Goal: Task Accomplishment & Management: Use online tool/utility

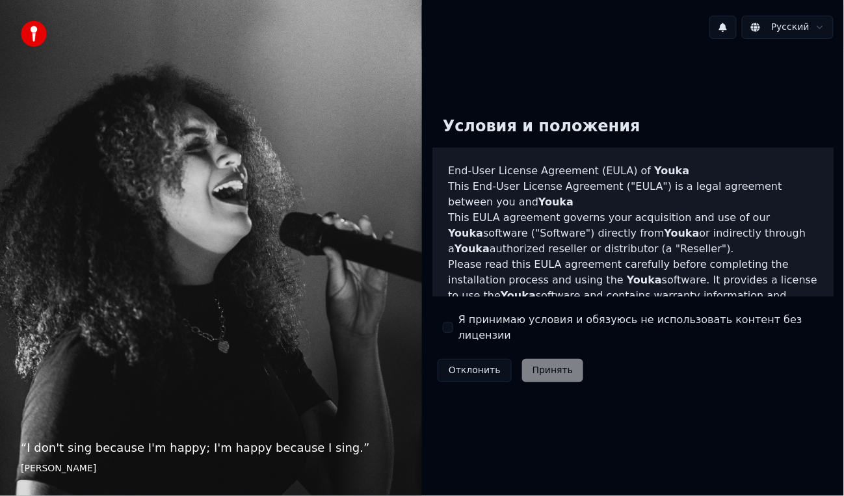
click at [445, 323] on button "Я принимаю условия и обязуюсь не использовать контент без лицензии" at bounding box center [448, 327] width 10 height 10
click at [536, 363] on button "Принять" at bounding box center [553, 370] width 62 height 23
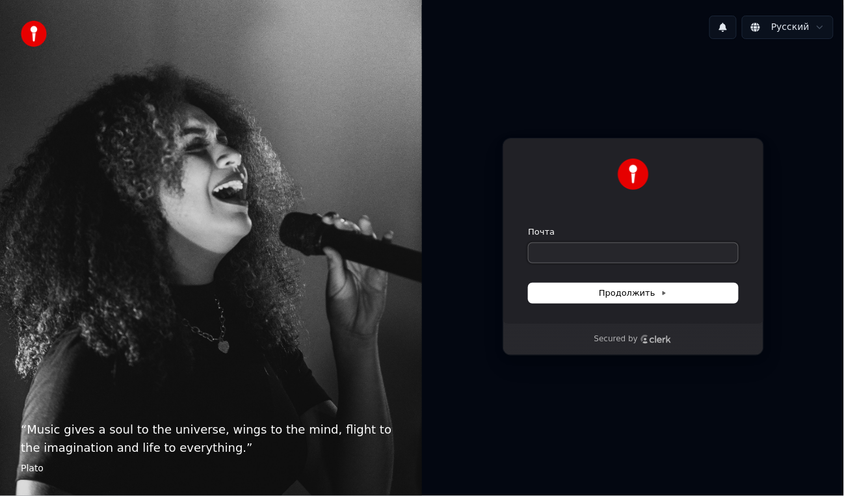
click at [578, 253] on input "Почта" at bounding box center [632, 252] width 209 height 19
type input "*"
click at [633, 294] on span "Продолжить" at bounding box center [633, 293] width 68 height 12
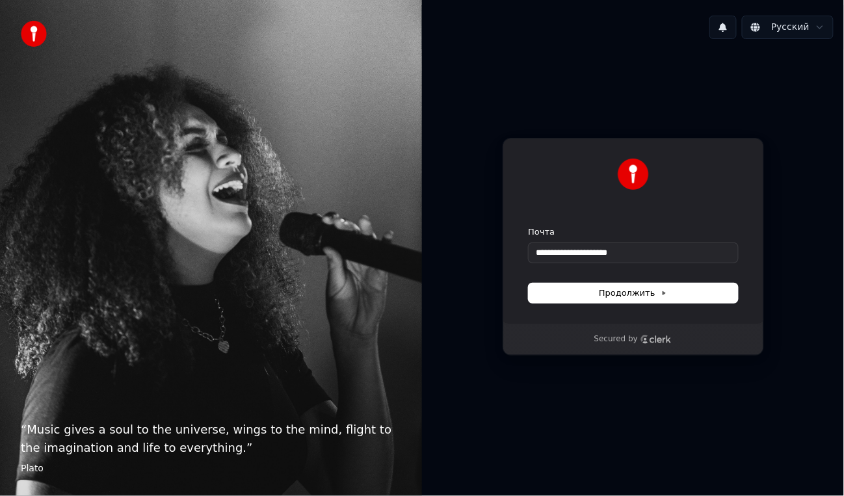
type input "**********"
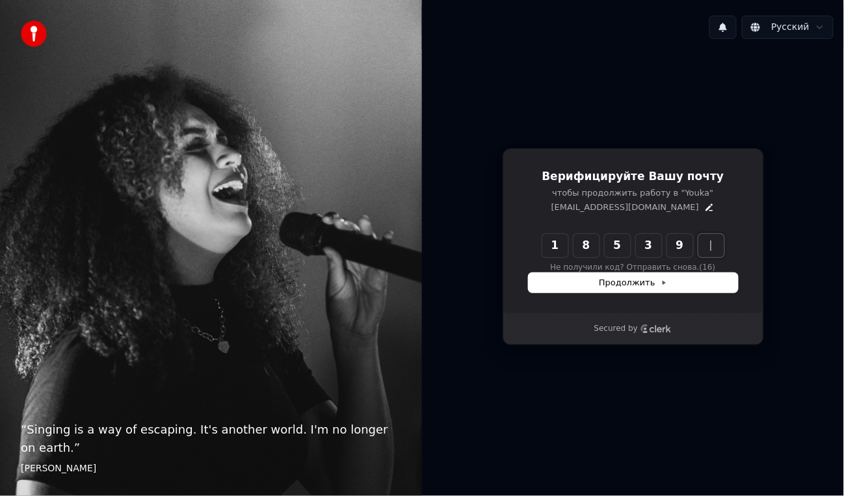
type input "******"
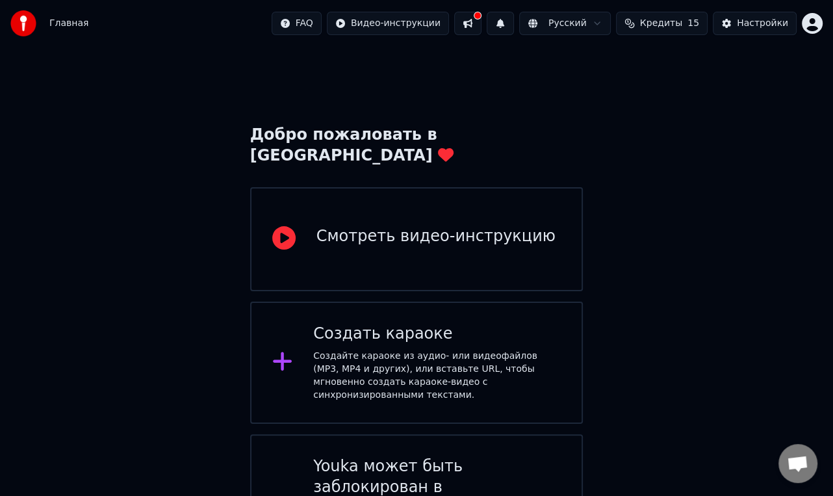
click at [282, 226] on icon at bounding box center [283, 237] width 23 height 23
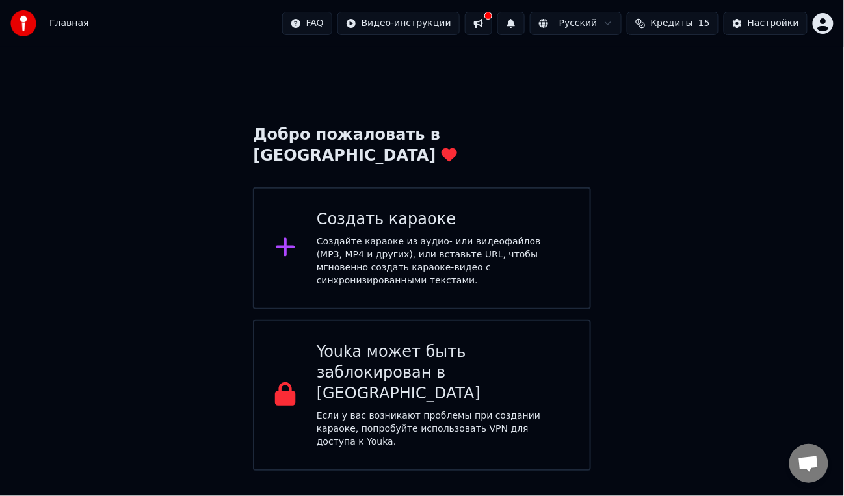
click at [687, 25] on span "Кредиты" at bounding box center [672, 23] width 42 height 13
click at [675, 117] on button "Обновить" at bounding box center [682, 120] width 79 height 23
click at [674, 226] on div "Добро пожаловать в Youka Создать караоке Создайте караоке из аудио- или видеофа…" at bounding box center [422, 259] width 844 height 424
click at [464, 235] on div "Создайте караоке из аудио- или видеофайлов (MP3, MP4 и других), или вставьте UR…" at bounding box center [443, 261] width 252 height 52
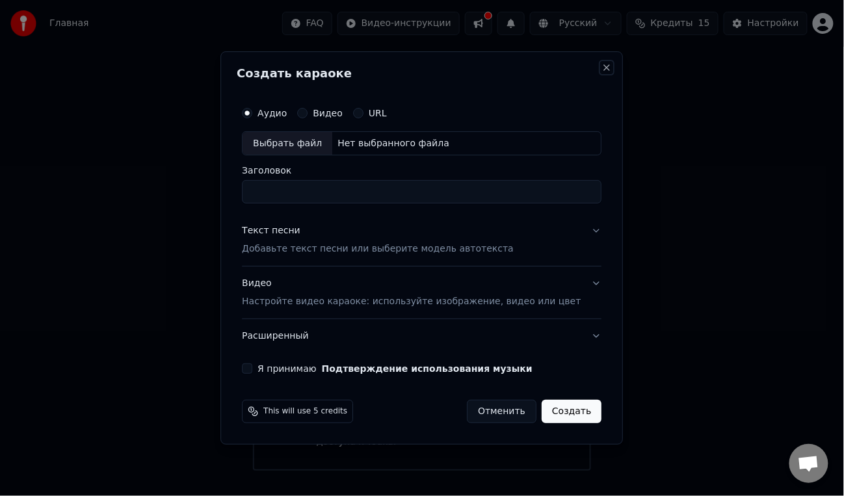
click at [602, 65] on button "Close" at bounding box center [607, 67] width 10 height 10
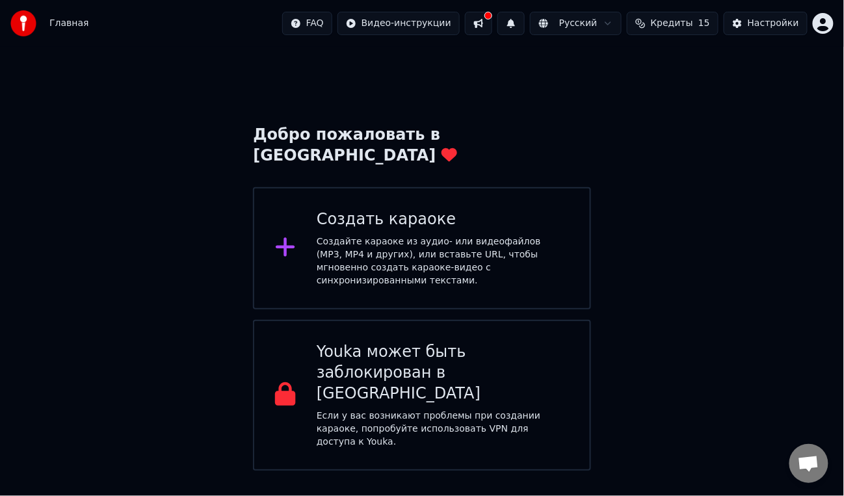
click at [492, 24] on button at bounding box center [478, 23] width 27 height 23
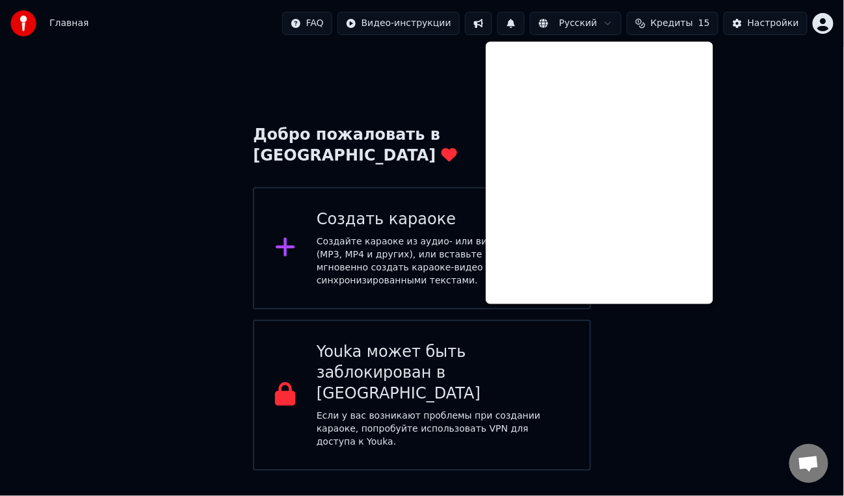
click at [381, 63] on div "Добро пожаловать в Youka Создать караоке Создайте караоке из аудио- или видеофа…" at bounding box center [422, 259] width 844 height 424
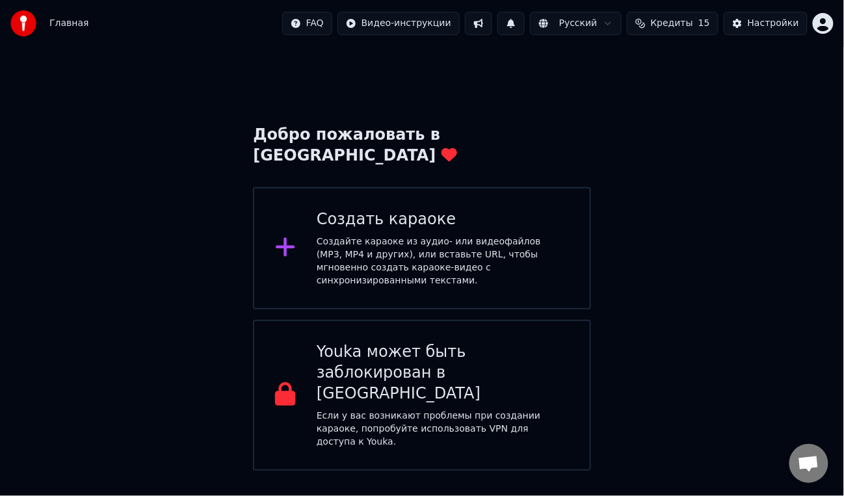
click at [359, 235] on div "Создайте караоке из аудио- или видеофайлов (MP3, MP4 и других), или вставьте UR…" at bounding box center [443, 261] width 252 height 52
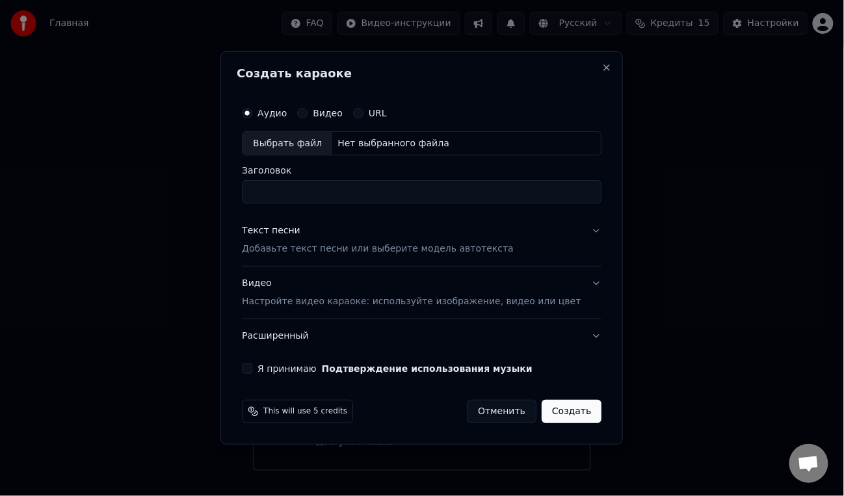
click at [421, 140] on div "Нет выбранного файла" at bounding box center [393, 143] width 122 height 13
click at [307, 112] on button "Видео" at bounding box center [302, 113] width 10 height 10
drag, startPoint x: 269, startPoint y: 369, endPoint x: 296, endPoint y: 335, distance: 43.0
click at [296, 335] on div "Аудио Видео URL Выбрать файл Нет выбранного файла Заголовок Текст песни Добавьт…" at bounding box center [422, 237] width 370 height 285
click at [296, 335] on button "Расширенный" at bounding box center [421, 336] width 359 height 34
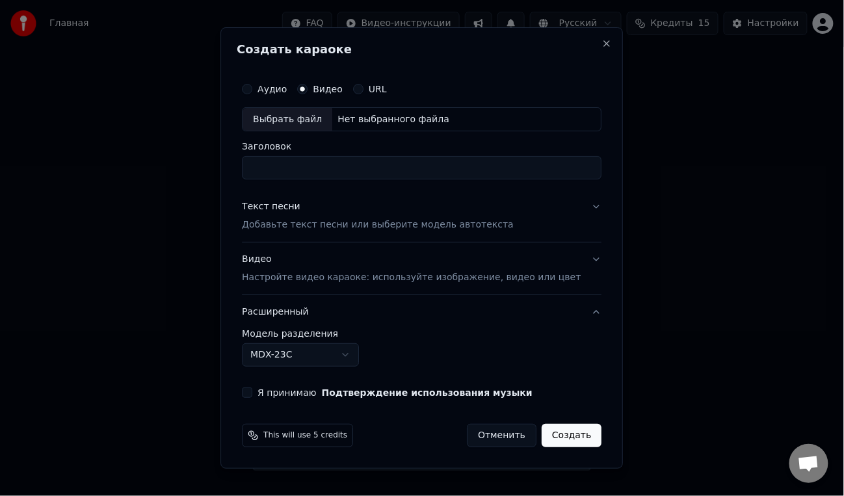
click at [252, 396] on button "Я принимаю Подтверждение использования музыки" at bounding box center [247, 392] width 10 height 10
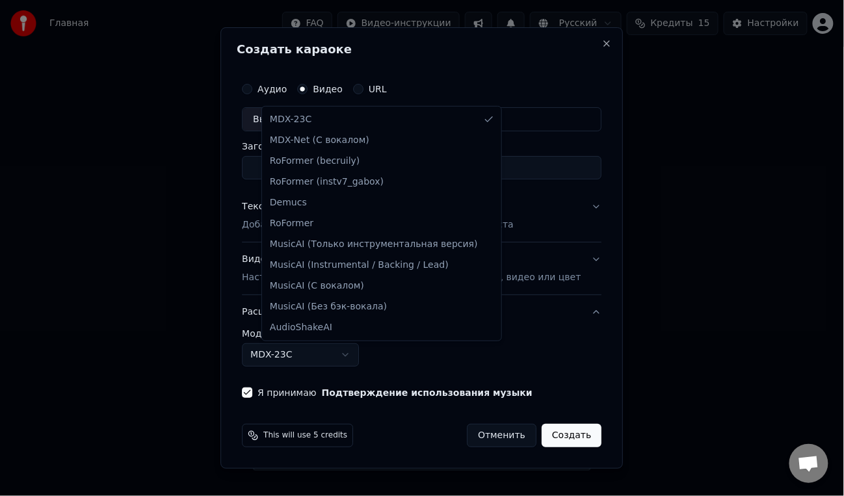
click at [368, 359] on body "Главная FAQ Видео-инструкции Русский Кредиты 15 Настройки Добро пожаловать в Yo…" at bounding box center [422, 235] width 844 height 471
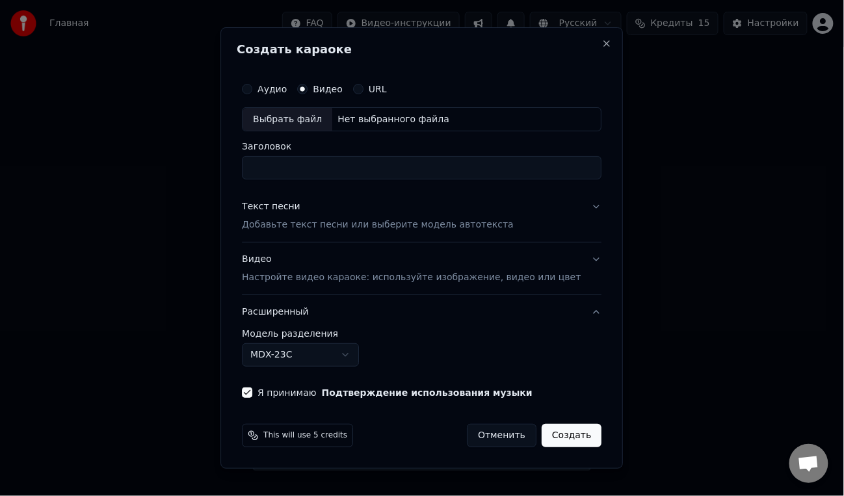
click at [539, 341] on body "Главная FAQ Видео-инструкции Русский Кредиты 15 Настройки Добро пожаловать в Yo…" at bounding box center [422, 235] width 844 height 471
click at [468, 227] on p "Добавьте текст песни или выберите модель автотекста" at bounding box center [378, 225] width 272 height 13
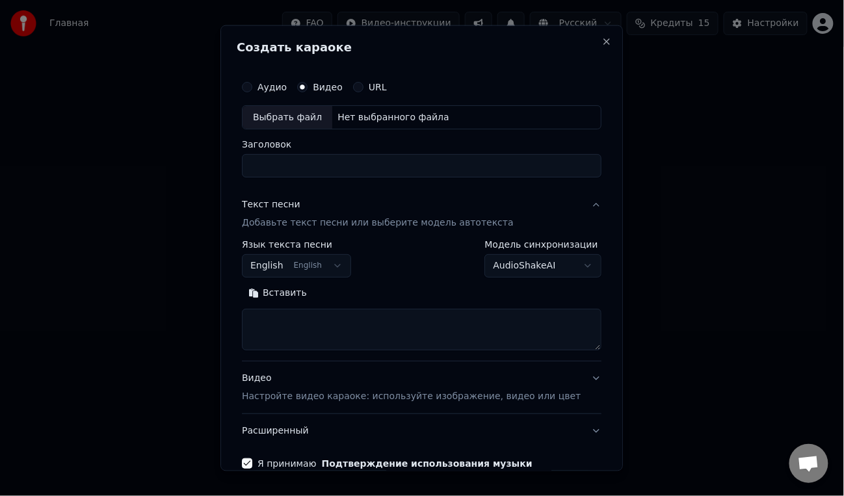
click at [348, 264] on button "English English" at bounding box center [296, 265] width 109 height 23
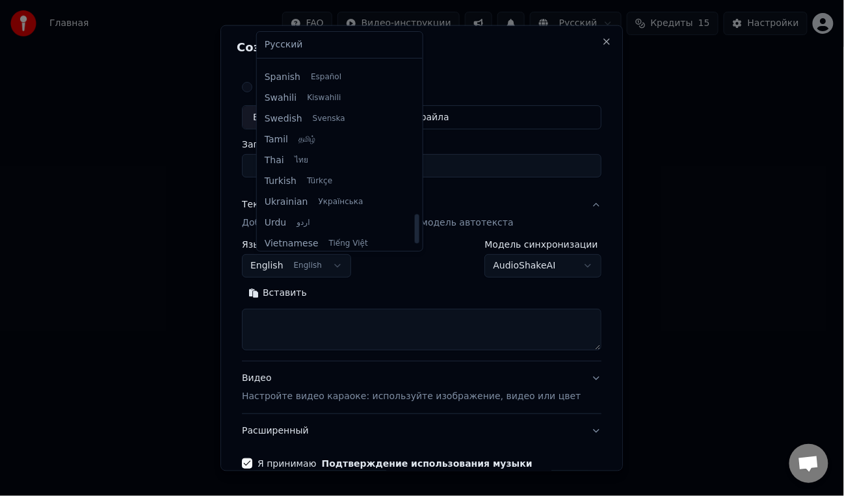
scroll to position [998, 0]
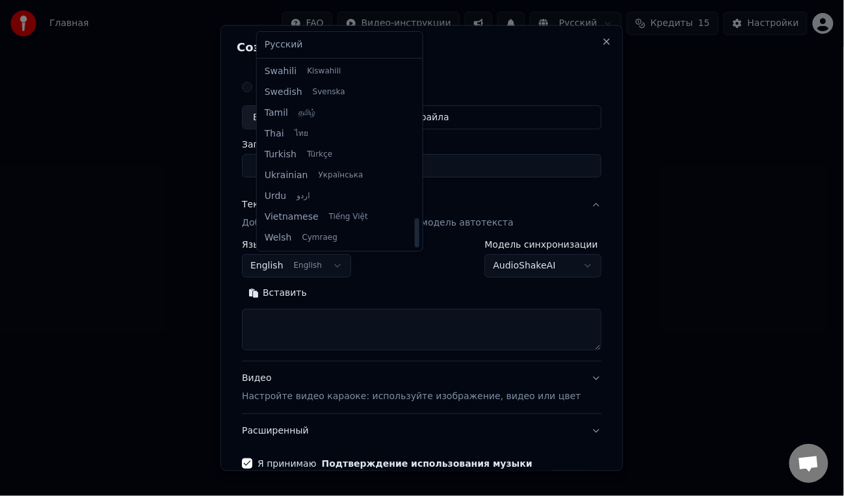
drag, startPoint x: 402, startPoint y: 97, endPoint x: 394, endPoint y: 285, distance: 188.6
click at [414, 248] on div at bounding box center [416, 232] width 5 height 29
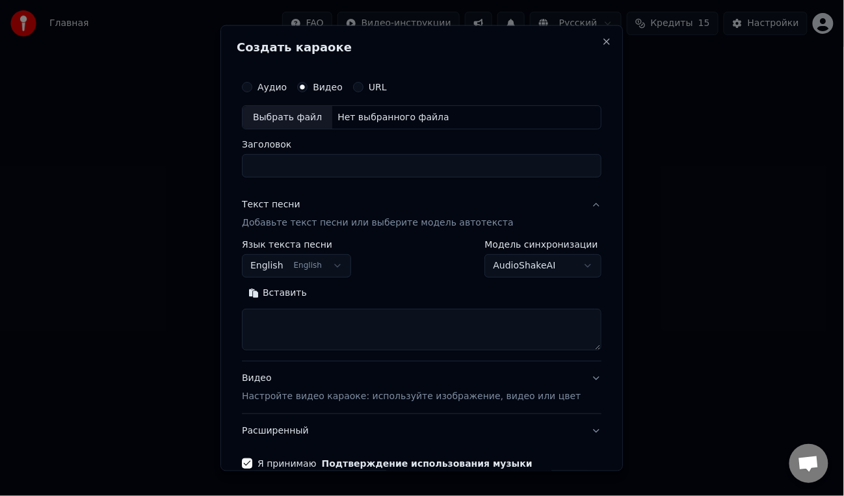
click at [394, 285] on body "**********" at bounding box center [422, 235] width 844 height 471
click at [558, 264] on body "**********" at bounding box center [422, 235] width 844 height 471
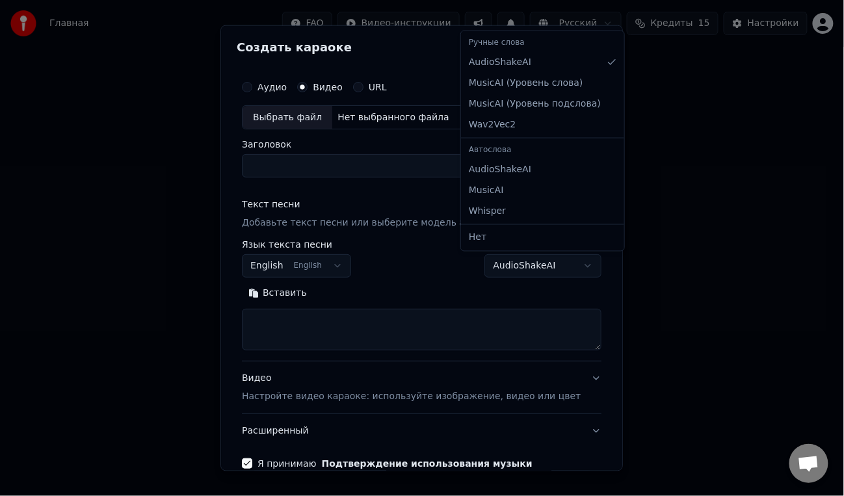
click at [563, 269] on body "**********" at bounding box center [422, 235] width 844 height 471
select select "**********"
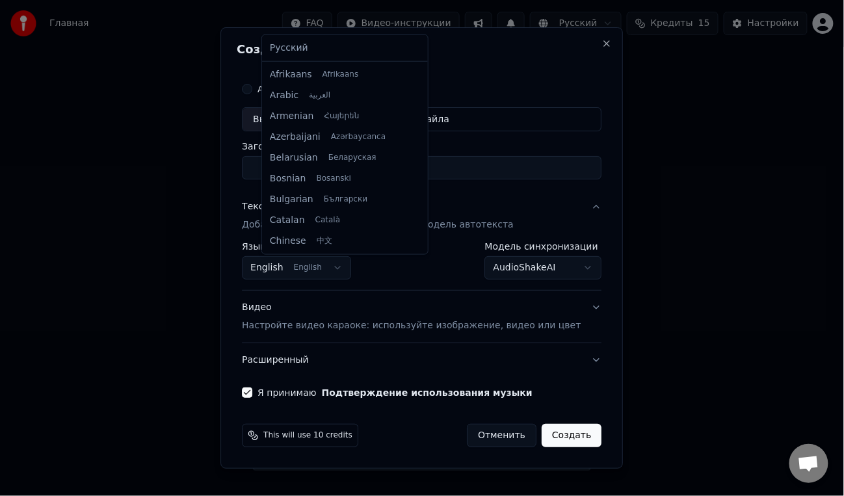
click at [350, 274] on body "**********" at bounding box center [422, 235] width 844 height 471
select select "**"
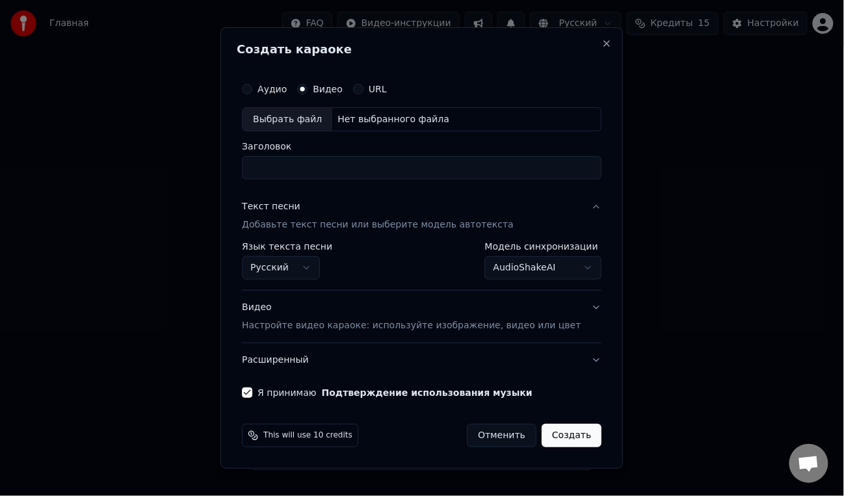
click at [377, 164] on input "Заголовок" at bounding box center [421, 168] width 359 height 23
click at [456, 116] on div "Выбрать файл Нет выбранного файла" at bounding box center [421, 119] width 359 height 25
click at [573, 310] on button "Видео Настройте видео караоке: используйте изображение, видео или цвет" at bounding box center [421, 317] width 359 height 52
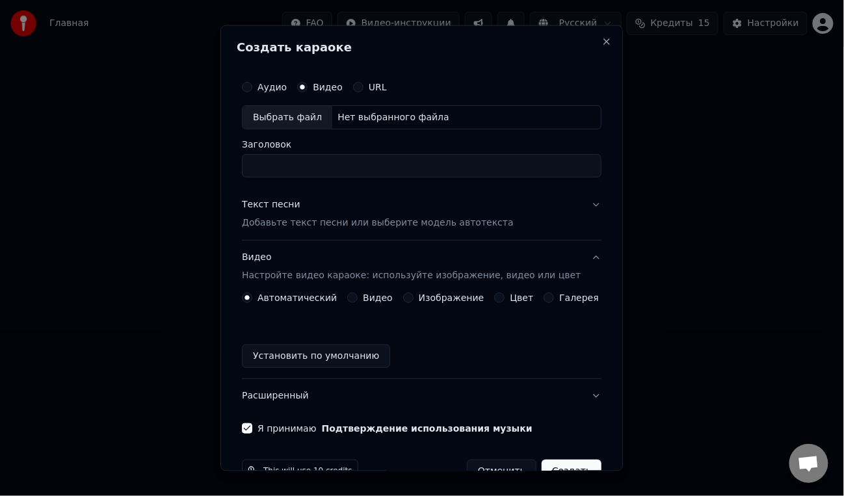
click at [335, 355] on button "Установить по умолчанию" at bounding box center [316, 355] width 148 height 23
click at [358, 164] on input "Заголовок" at bounding box center [421, 165] width 359 height 23
type input "*"
type input "*****"
click at [582, 203] on div "Аудио Видео URL Выбрать файл Нет выбранного файла Заголовок ***** Текст песни Д…" at bounding box center [422, 253] width 370 height 370
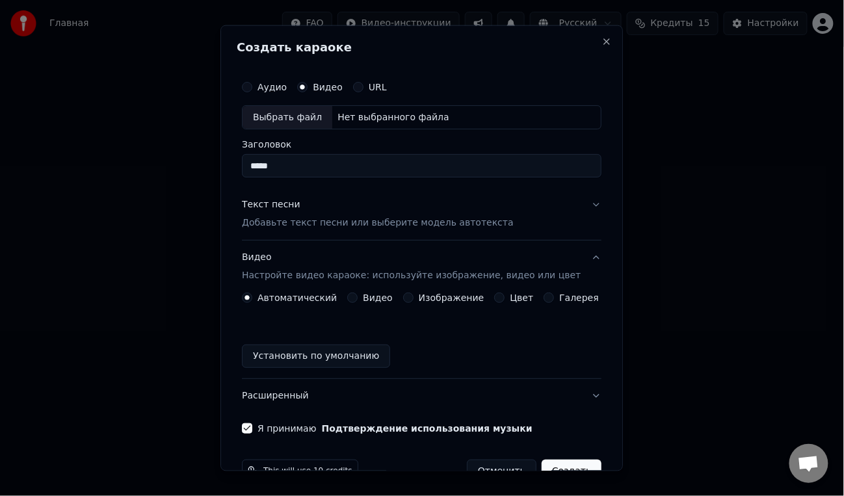
click at [579, 203] on button "Текст песни Добавьте текст песни или выберите модель автотекста" at bounding box center [421, 214] width 359 height 52
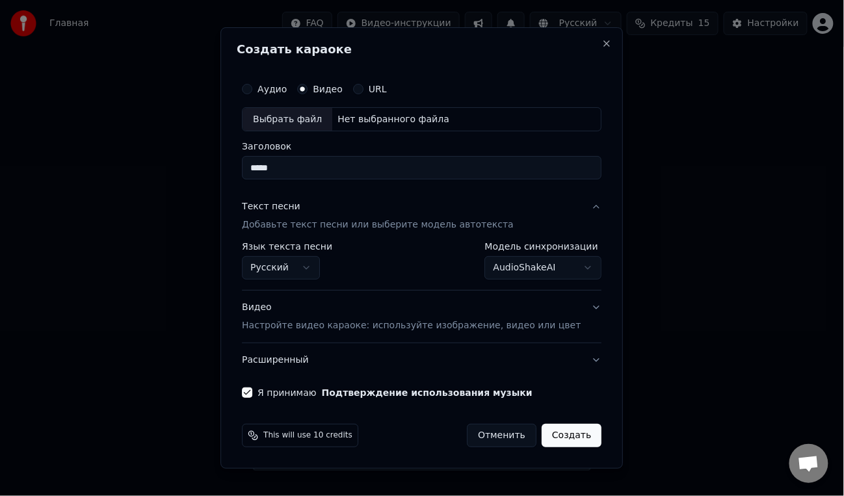
click at [402, 263] on div "**********" at bounding box center [421, 261] width 359 height 38
click at [448, 122] on div "Выбрать файл Нет выбранного файла" at bounding box center [421, 119] width 359 height 25
click at [252, 92] on button "Аудио" at bounding box center [247, 89] width 10 height 10
click at [459, 114] on div "Выбрать файл Нет выбранного файла" at bounding box center [421, 119] width 359 height 25
click at [433, 168] on input "**********" at bounding box center [421, 168] width 359 height 23
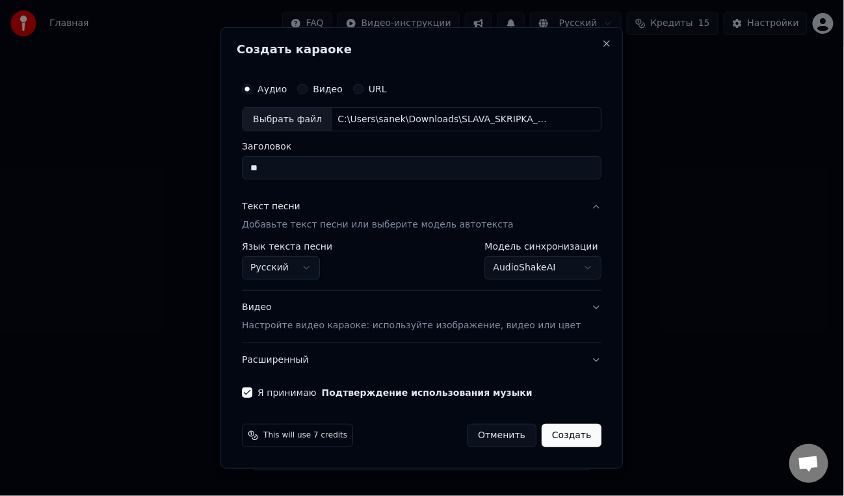
type input "*"
type input "**********"
click at [582, 300] on button "Видео Настройте видео караоке: используйте изображение, видео или цвет" at bounding box center [421, 317] width 359 height 52
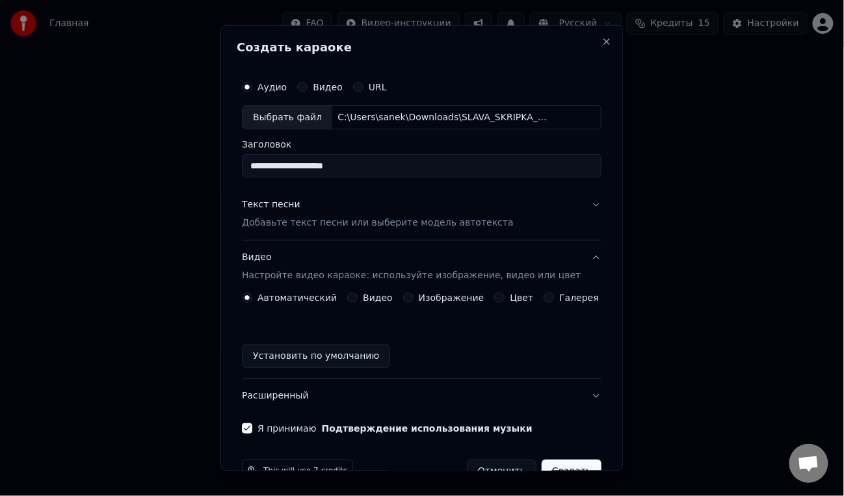
click at [361, 298] on div "Видео" at bounding box center [369, 297] width 45 height 10
click at [355, 295] on button "Видео" at bounding box center [352, 297] width 10 height 10
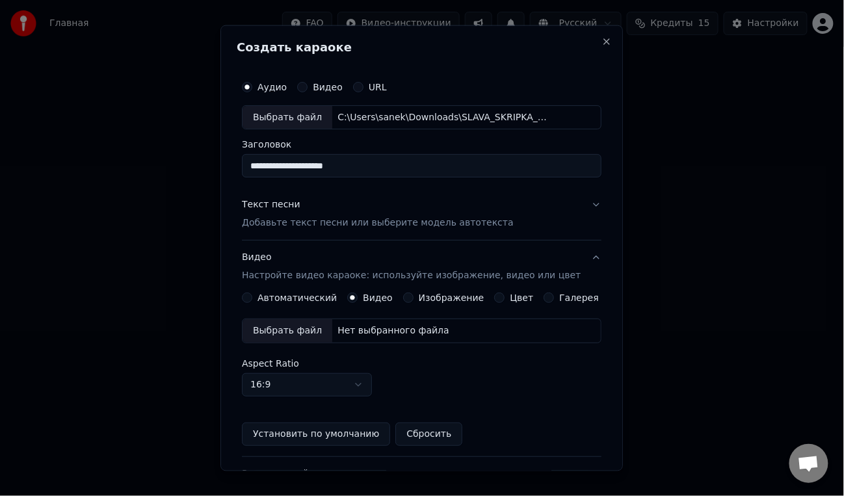
click at [298, 330] on div "Выбрать файл" at bounding box center [287, 330] width 90 height 23
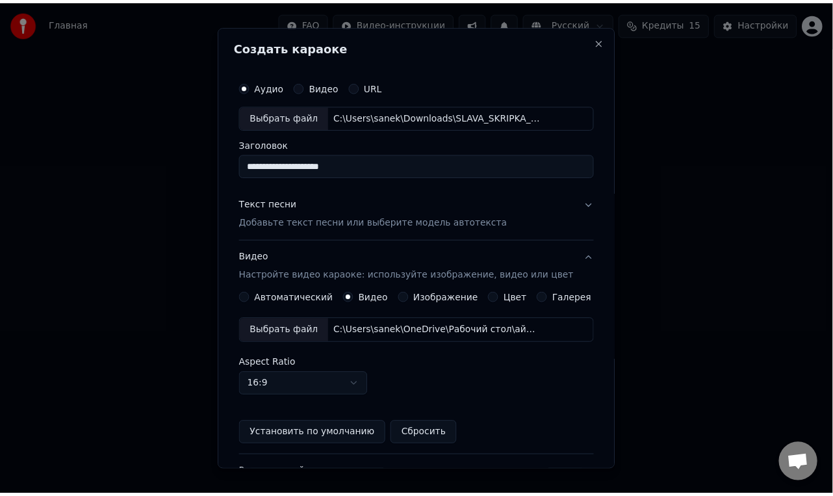
scroll to position [109, 0]
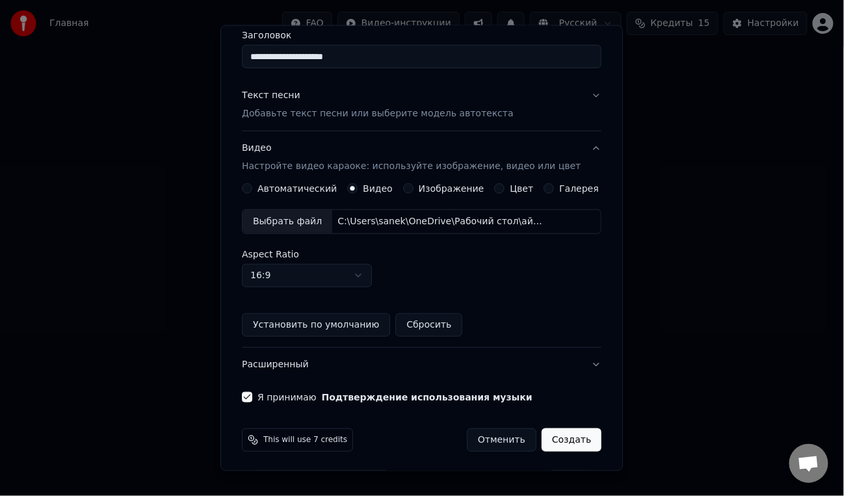
click at [556, 430] on button "Создать" at bounding box center [571, 439] width 60 height 23
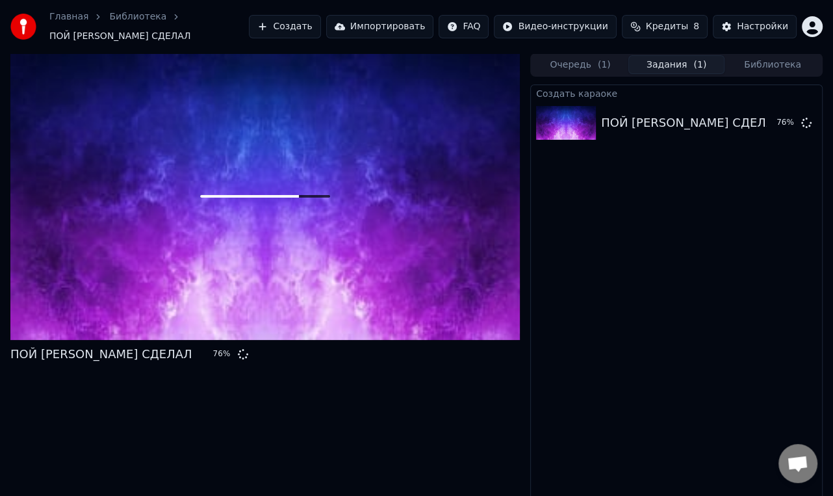
click at [679, 25] on span "Кредиты" at bounding box center [667, 26] width 42 height 13
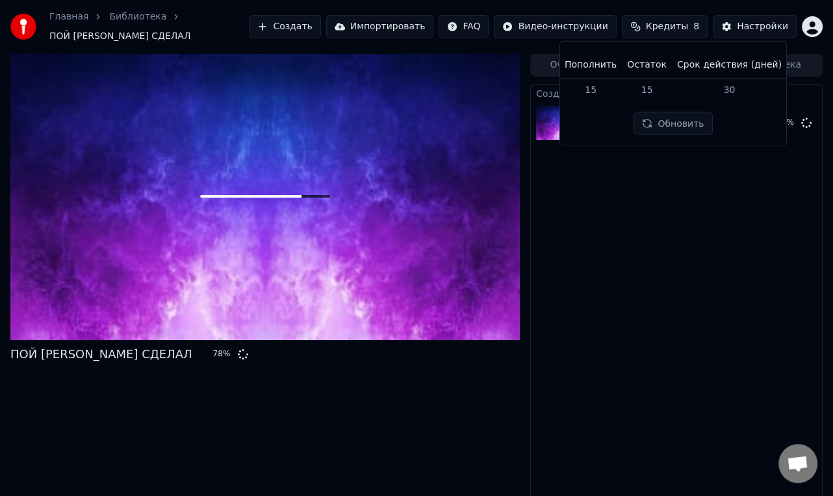
click at [595, 66] on th "Пополнить" at bounding box center [591, 65] width 62 height 26
click at [666, 131] on button "Обновить" at bounding box center [673, 123] width 79 height 23
click at [65, 21] on link "Главная" at bounding box center [68, 16] width 39 height 13
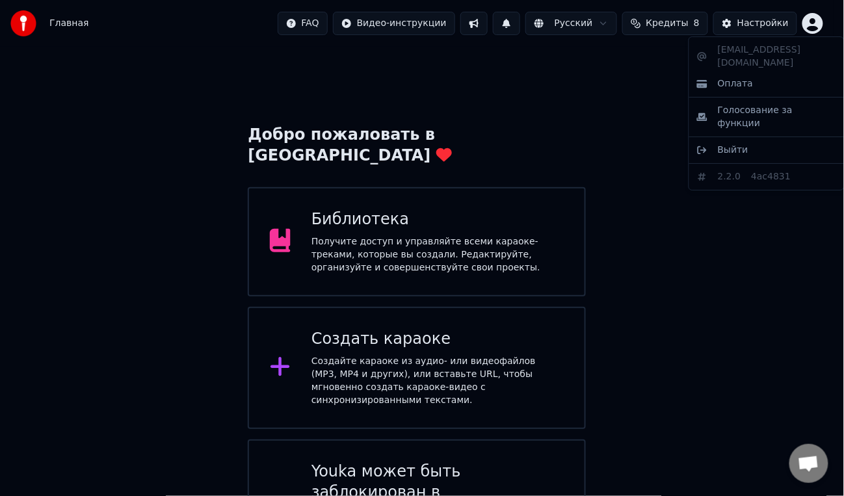
click at [809, 21] on html "Главная FAQ Видео-инструкции Русский Кредиты 8 Настройки Добро пожаловать в You…" at bounding box center [422, 295] width 844 height 590
click at [736, 77] on span "Оплата" at bounding box center [734, 83] width 35 height 13
click at [811, 27] on html "Главная FAQ Видео-инструкции Русский Кредиты 8 Настройки Добро пожаловать в You…" at bounding box center [422, 295] width 844 height 590
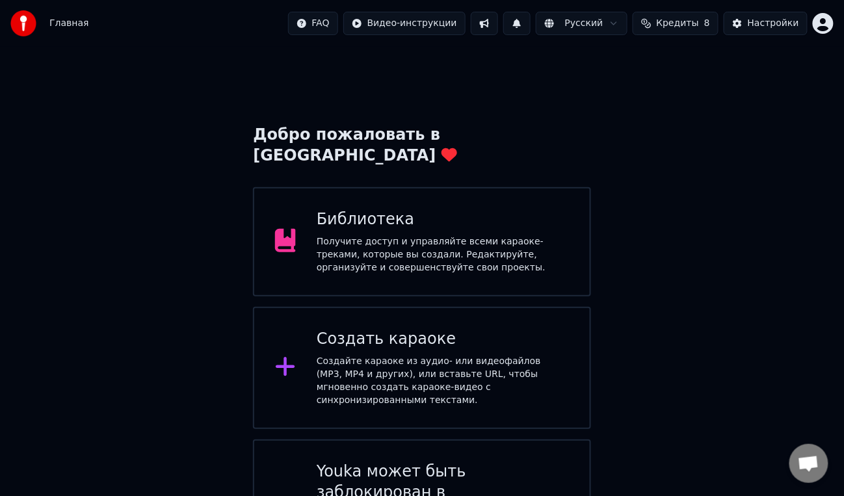
click at [668, 23] on html "Главная FAQ Видео-инструкции Русский Кредиты 8 Настройки Добро пожаловать в You…" at bounding box center [422, 295] width 844 height 590
click at [617, 21] on html "Главная FAQ Видео-инструкции Русский Кредиты 8 Настройки Добро пожаловать в You…" at bounding box center [422, 295] width 844 height 590
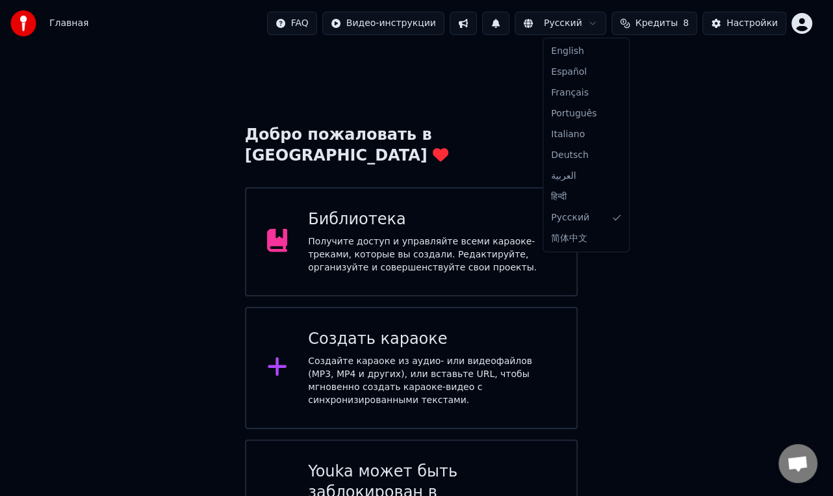
click at [617, 21] on html "Главная FAQ Видео-инструкции Русский Кредиты 8 Настройки Добро пожаловать в You…" at bounding box center [416, 295] width 833 height 590
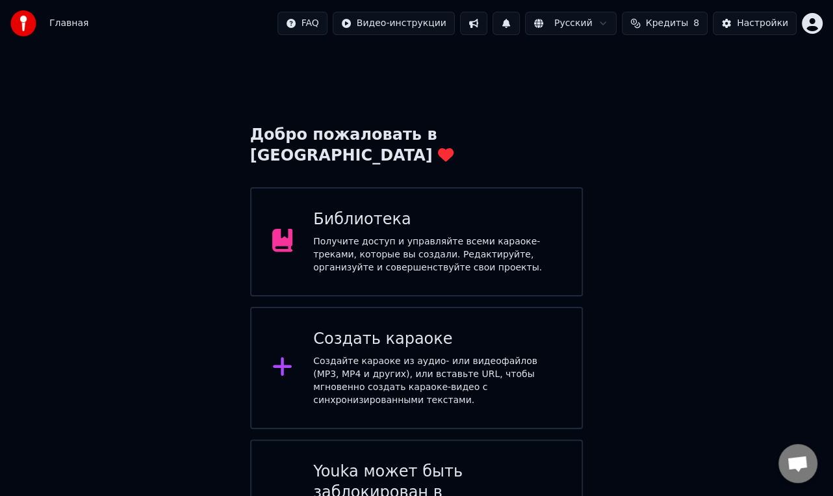
click at [518, 24] on button at bounding box center [506, 23] width 27 height 23
click at [549, 235] on div "Получите доступ и управляйте всеми караоке-треками, которые вы создали. Редакти…" at bounding box center [437, 254] width 248 height 39
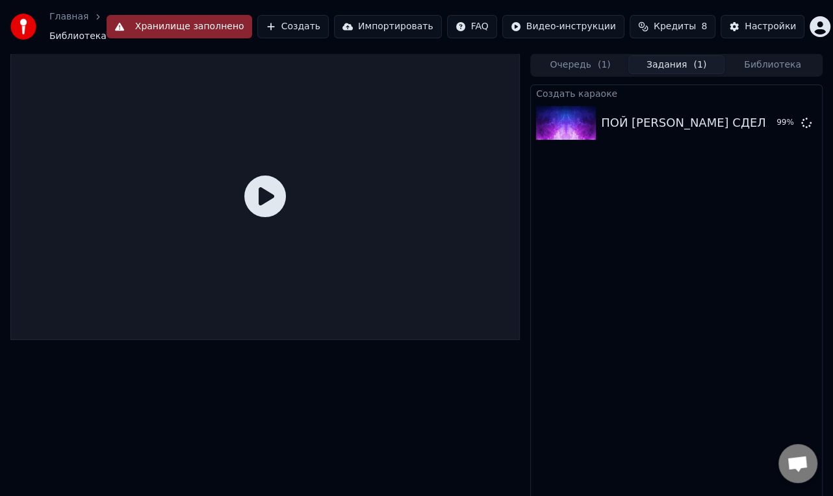
click at [277, 194] on icon at bounding box center [265, 196] width 42 height 42
click at [275, 194] on icon at bounding box center [265, 196] width 42 height 42
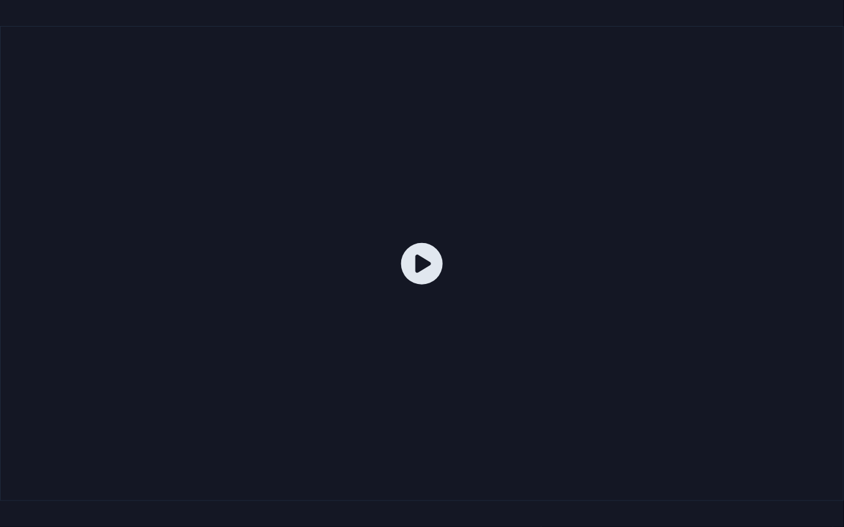
click at [427, 260] on icon at bounding box center [422, 264] width 42 height 42
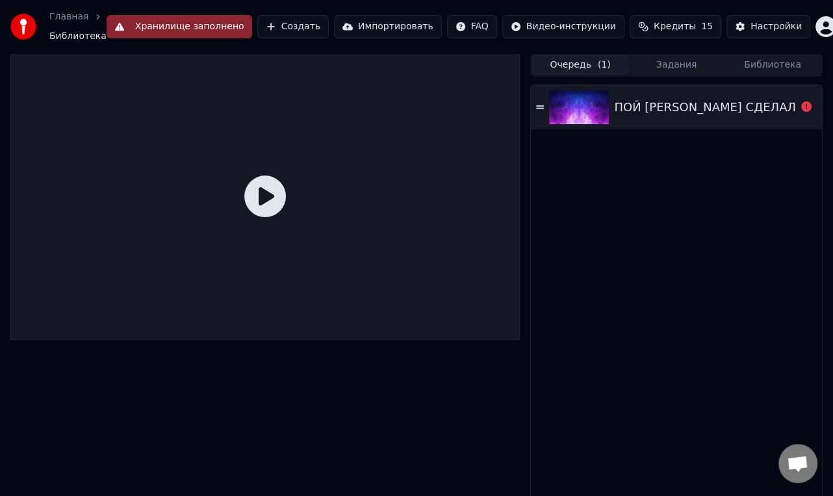
click at [582, 66] on button "Очередь ( 1 )" at bounding box center [580, 64] width 96 height 19
click at [541, 106] on icon at bounding box center [540, 106] width 8 height 3
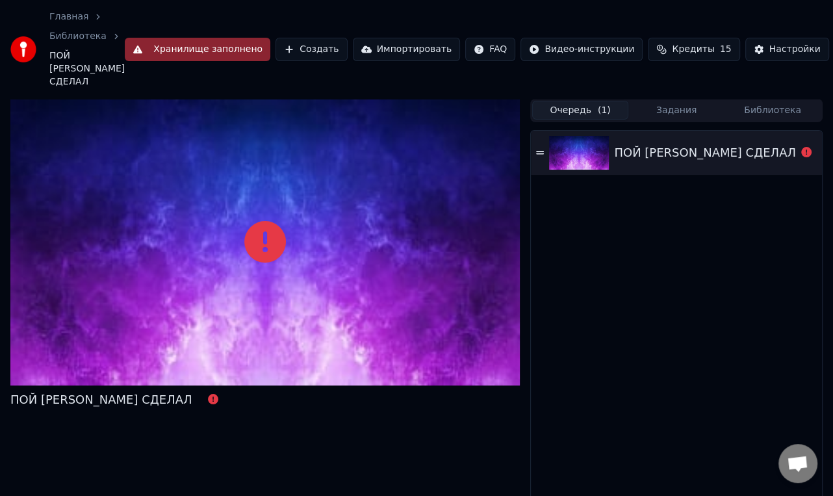
click at [238, 42] on button "Хранилище заполнено" at bounding box center [198, 49] width 146 height 23
click at [690, 131] on div "ПОЙ [PERSON_NAME] СДЕЛАЛ" at bounding box center [676, 153] width 291 height 44
